Goal: Task Accomplishment & Management: Manage account settings

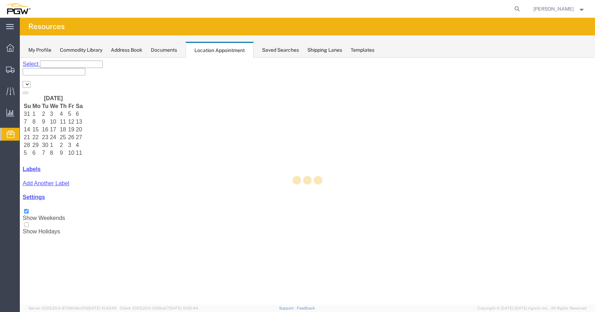
select select "28253"
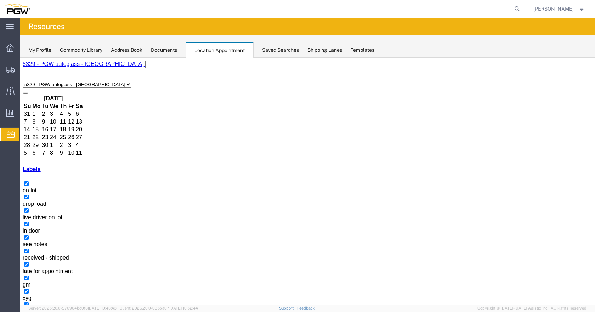
click at [0, 0] on span "Location Appointment" at bounding box center [0, 0] width 0 height 0
select select "1"
select select
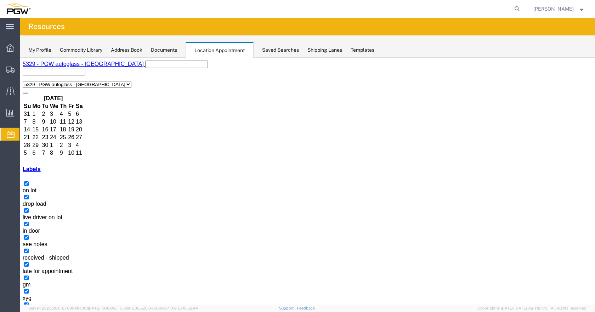
drag, startPoint x: 368, startPoint y: 120, endPoint x: 355, endPoint y: 120, distance: 13.5
drag, startPoint x: 355, startPoint y: 120, endPoint x: 389, endPoint y: 230, distance: 114.9
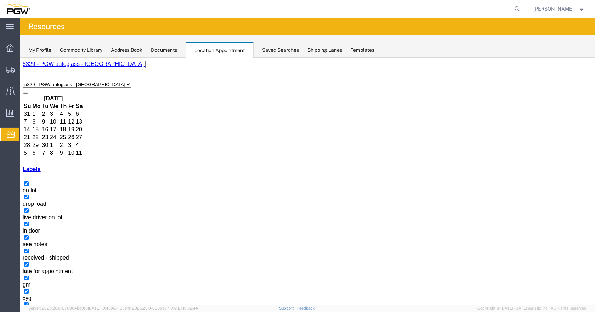
drag, startPoint x: 371, startPoint y: 120, endPoint x: 383, endPoint y: 138, distance: 21.2
select select "1"
select select
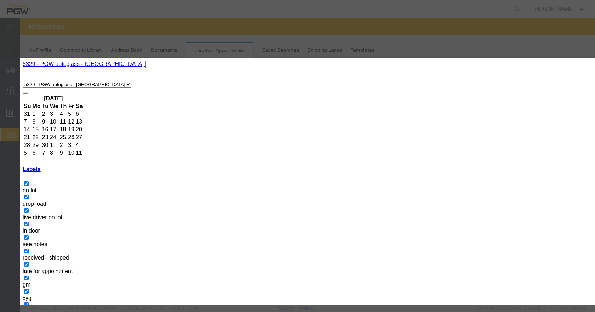
select select "200"
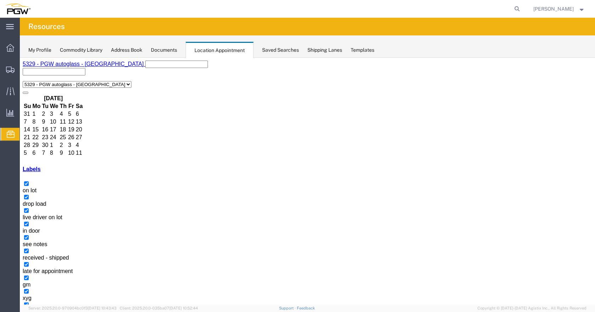
select select "1"
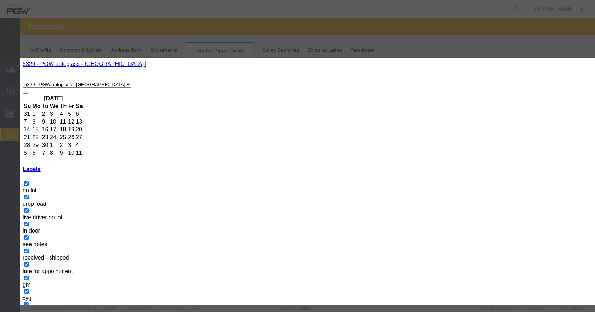
select select "200"
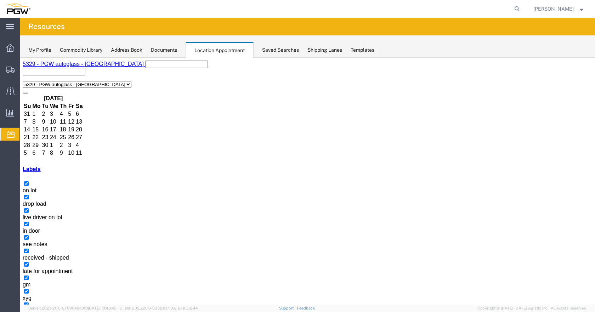
select select "1"
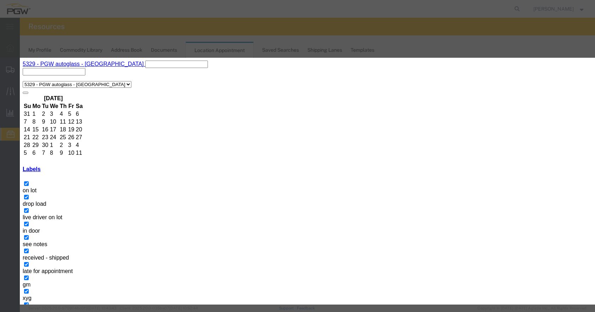
select select "200"
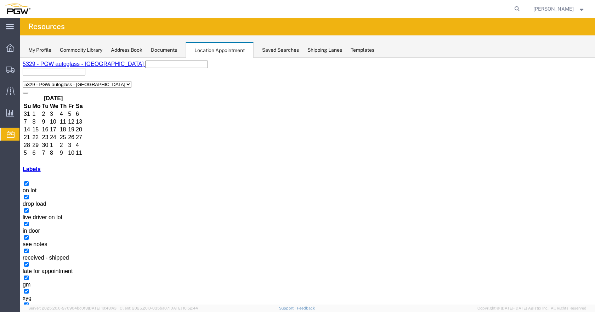
select select "1"
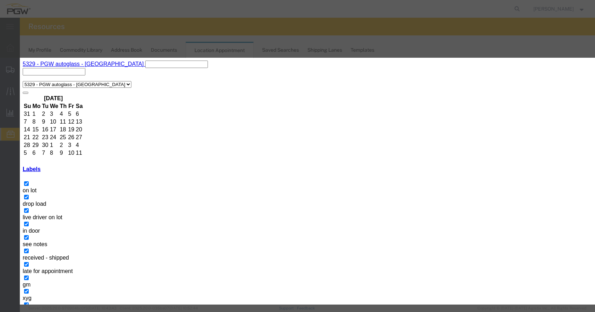
select select "200"
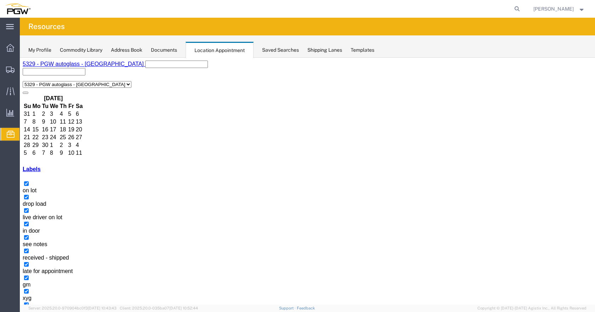
select select "1"
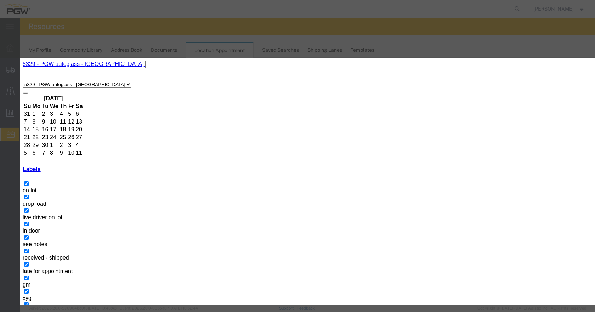
select select "200"
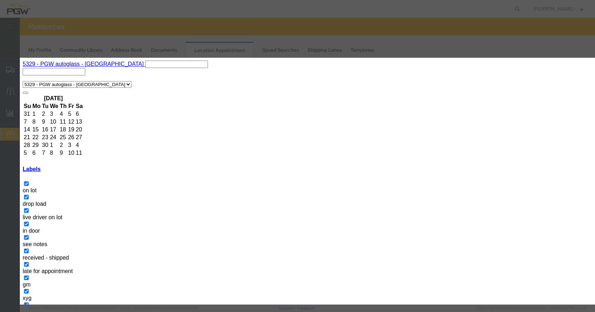
select select "200"
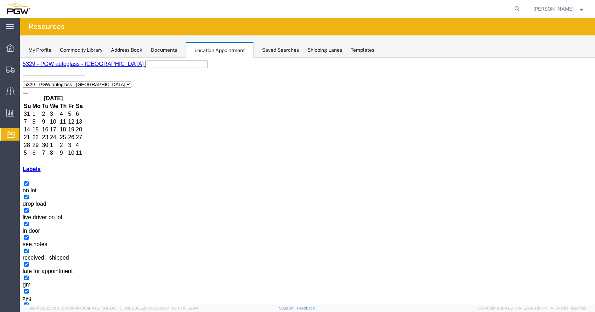
select select "1"
select select
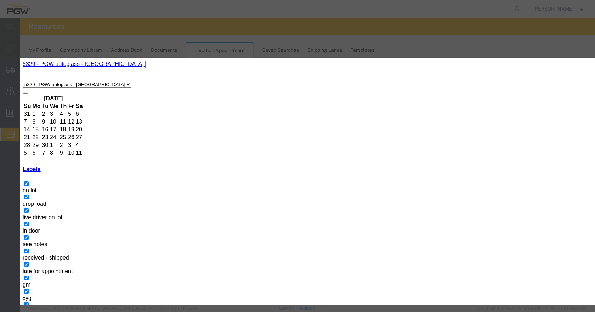
select select "220"
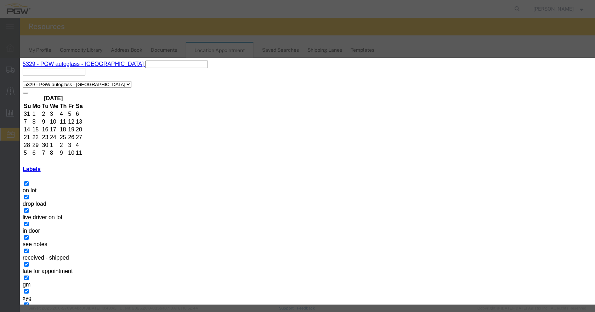
select select "300"
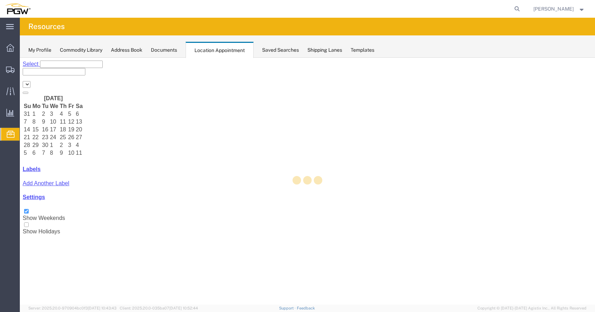
select select "28253"
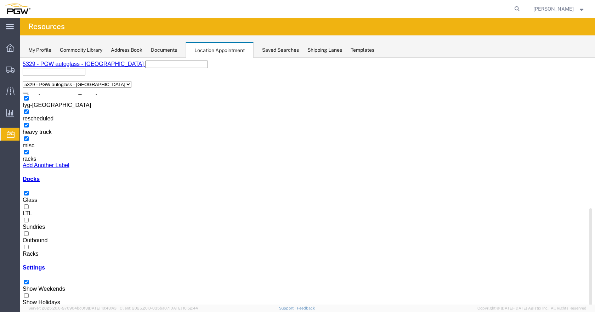
scroll to position [248, 0]
drag, startPoint x: 111, startPoint y: 167, endPoint x: 115, endPoint y: 294, distance: 127.5
drag, startPoint x: 31, startPoint y: 211, endPoint x: 36, endPoint y: 224, distance: 14.3
click at [31, 251] on div at bounding box center [307, 251] width 569 height 0
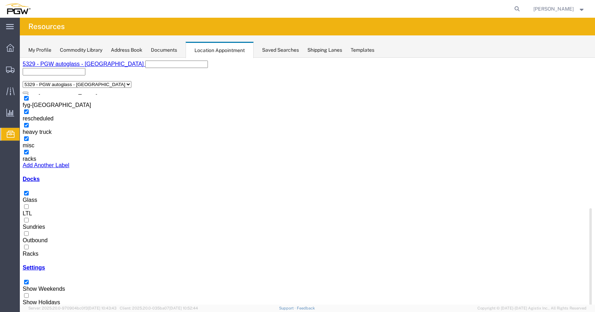
click at [29, 245] on input "Racks" at bounding box center [26, 247] width 5 height 5
click at [29, 197] on div at bounding box center [307, 197] width 569 height 0
click at [29, 191] on input "Glass" at bounding box center [26, 193] width 5 height 5
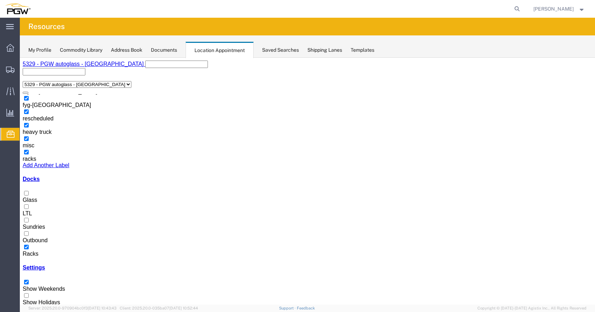
select select "3"
select select
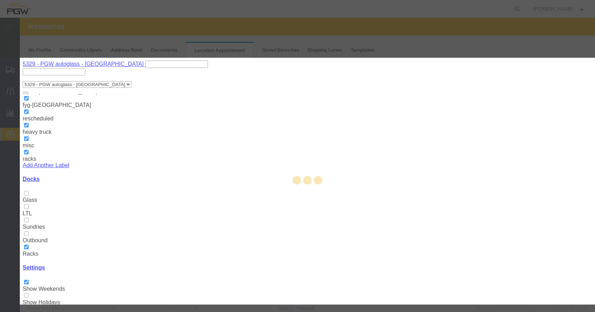
select select
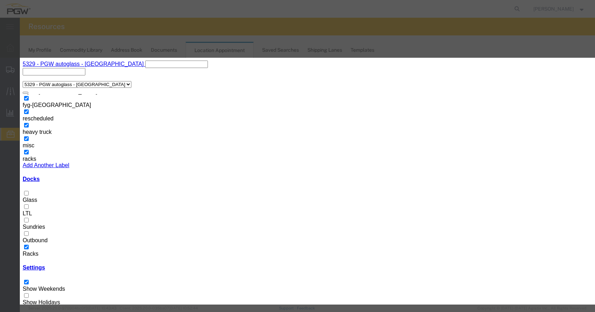
select select "200"
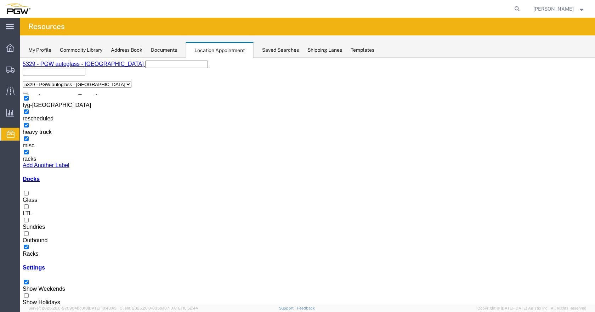
select select "100"
select select "3"
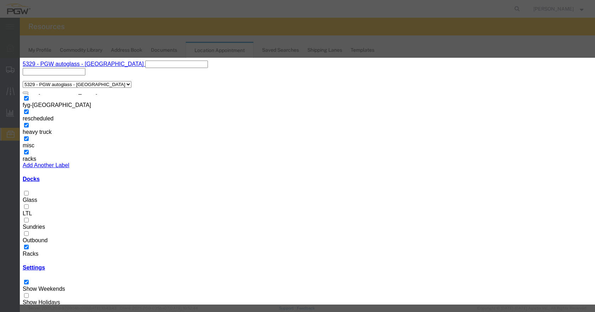
drag, startPoint x: 333, startPoint y: 114, endPoint x: 335, endPoint y: 105, distance: 8.6
select select "220"
